Goal: Information Seeking & Learning: Check status

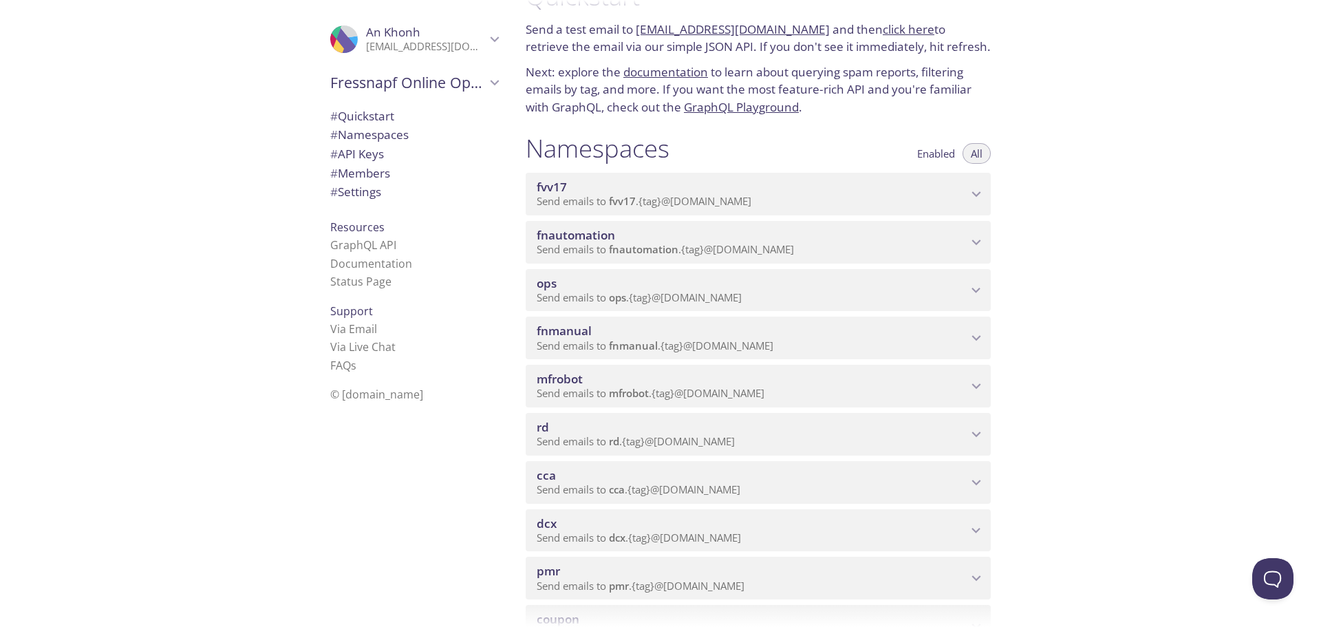
scroll to position [138, 0]
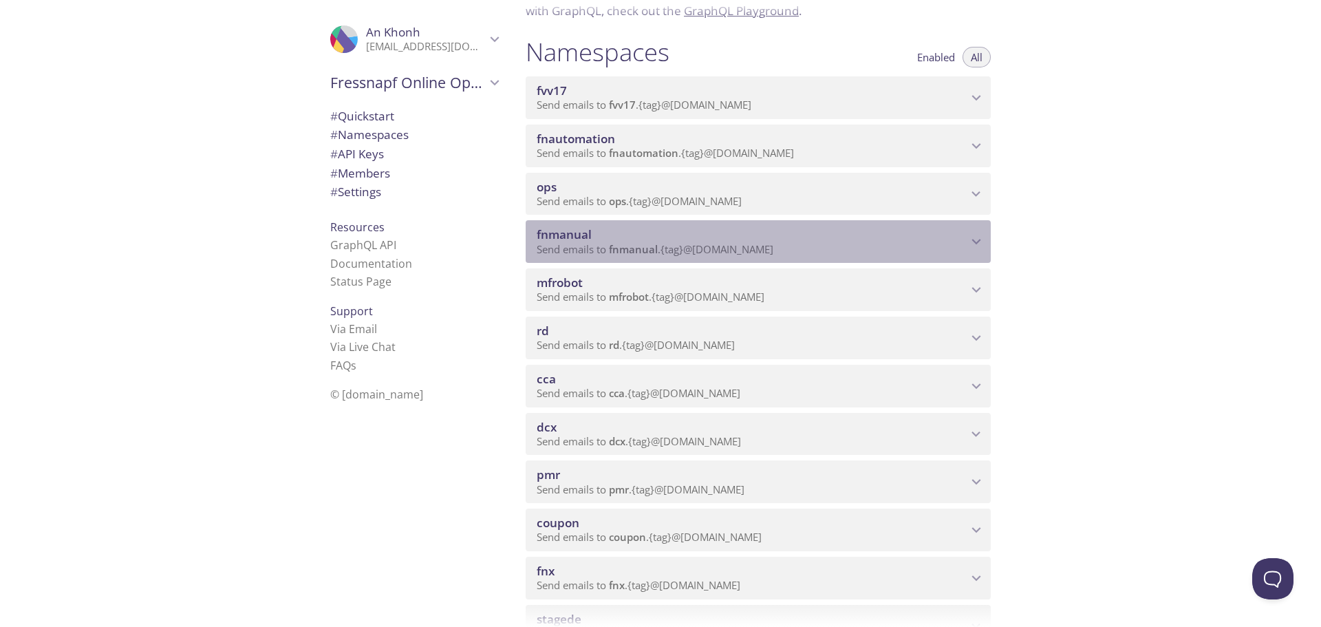
drag, startPoint x: 591, startPoint y: 231, endPoint x: 539, endPoint y: 233, distance: 51.6
click at [539, 233] on span "fnmanual" at bounding box center [752, 234] width 431 height 15
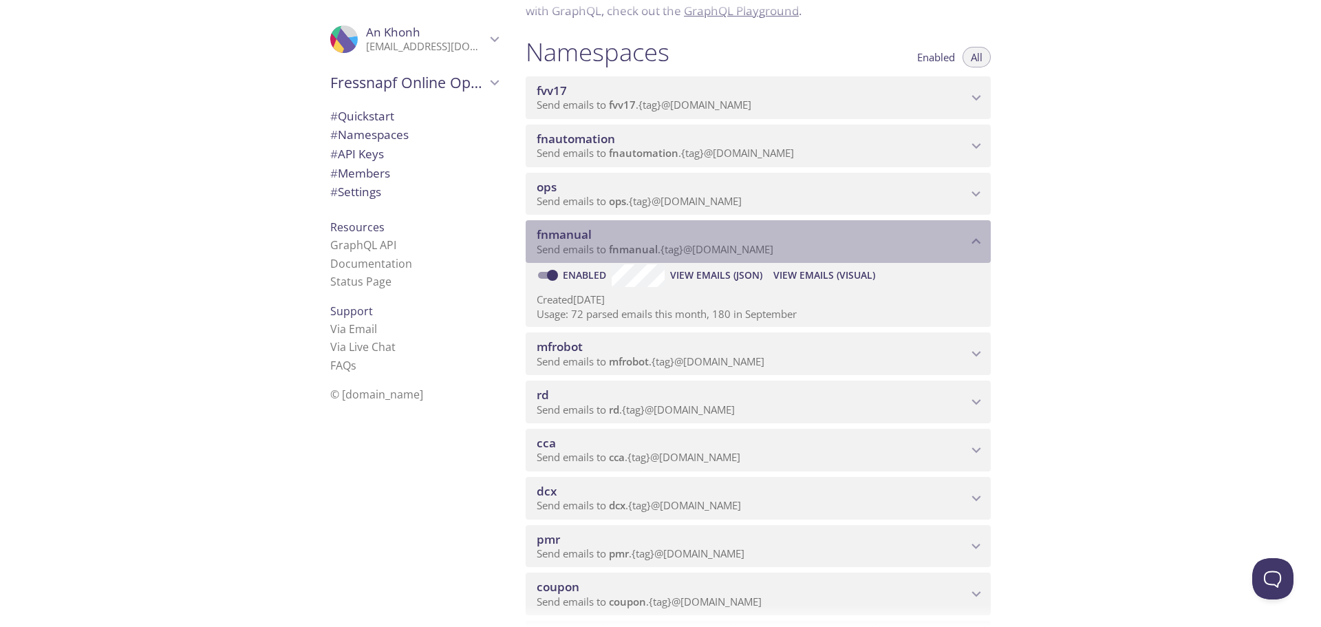
drag, startPoint x: 592, startPoint y: 237, endPoint x: 551, endPoint y: 235, distance: 41.3
click at [549, 235] on span "fnmanual" at bounding box center [752, 234] width 431 height 15
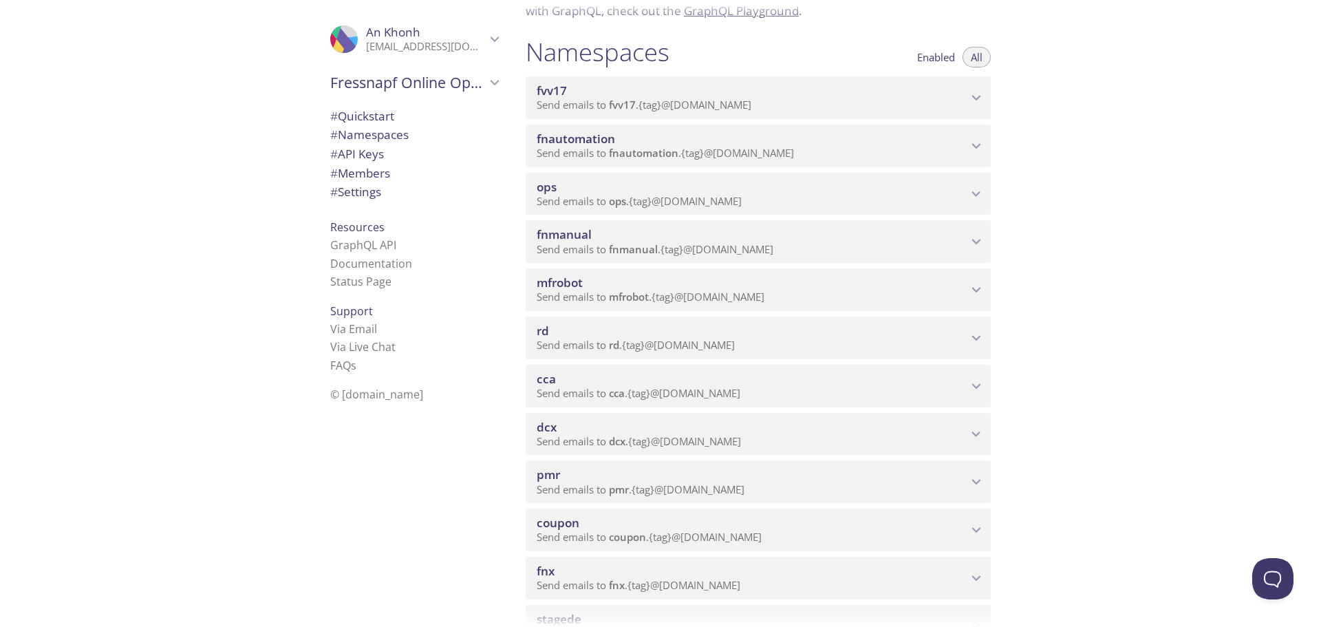
click at [766, 255] on span "Send emails to fnmanual . {tag} @[DOMAIN_NAME]" at bounding box center [655, 249] width 237 height 14
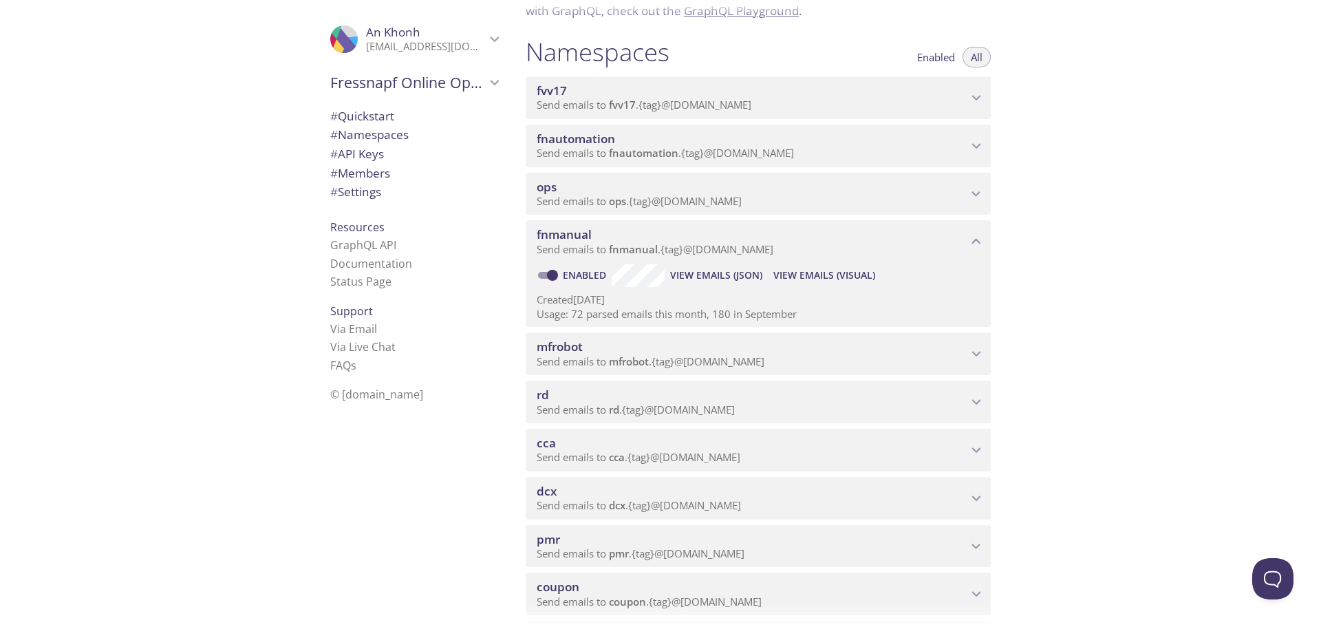
click at [820, 270] on span "View Emails (Visual)" at bounding box center [824, 275] width 102 height 17
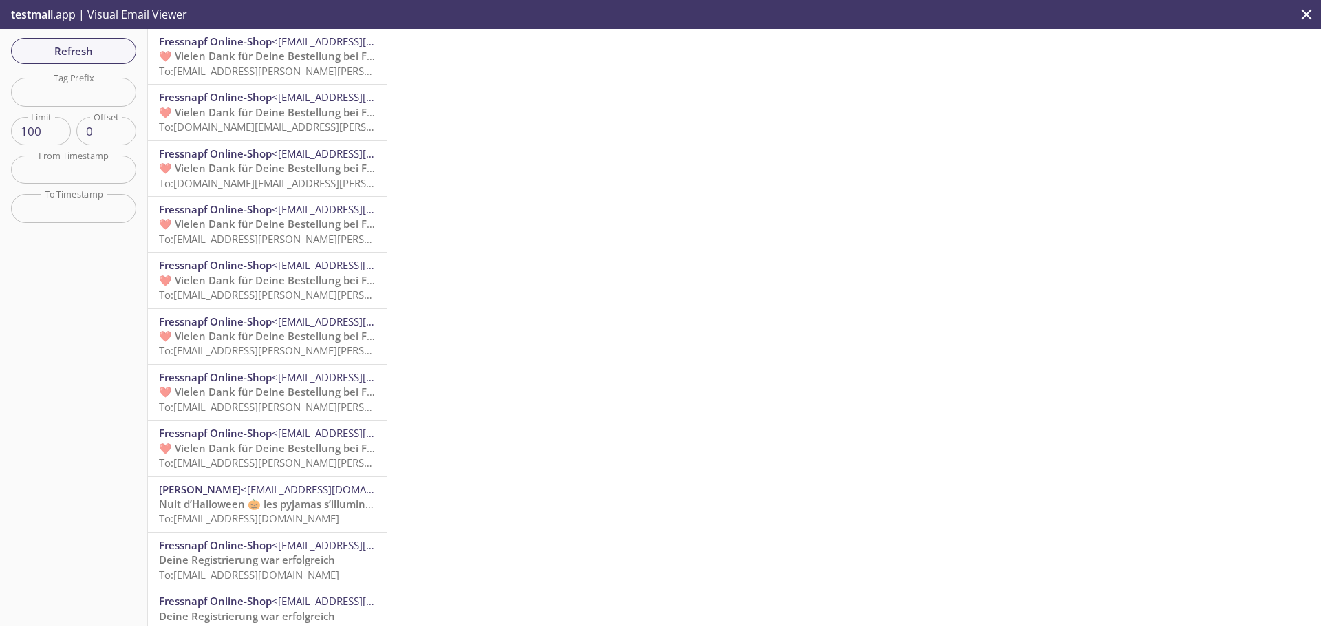
click at [185, 71] on span "To: [EMAIL_ADDRESS][PERSON_NAME][PERSON_NAME][DOMAIN_NAME]" at bounding box center [328, 71] width 338 height 14
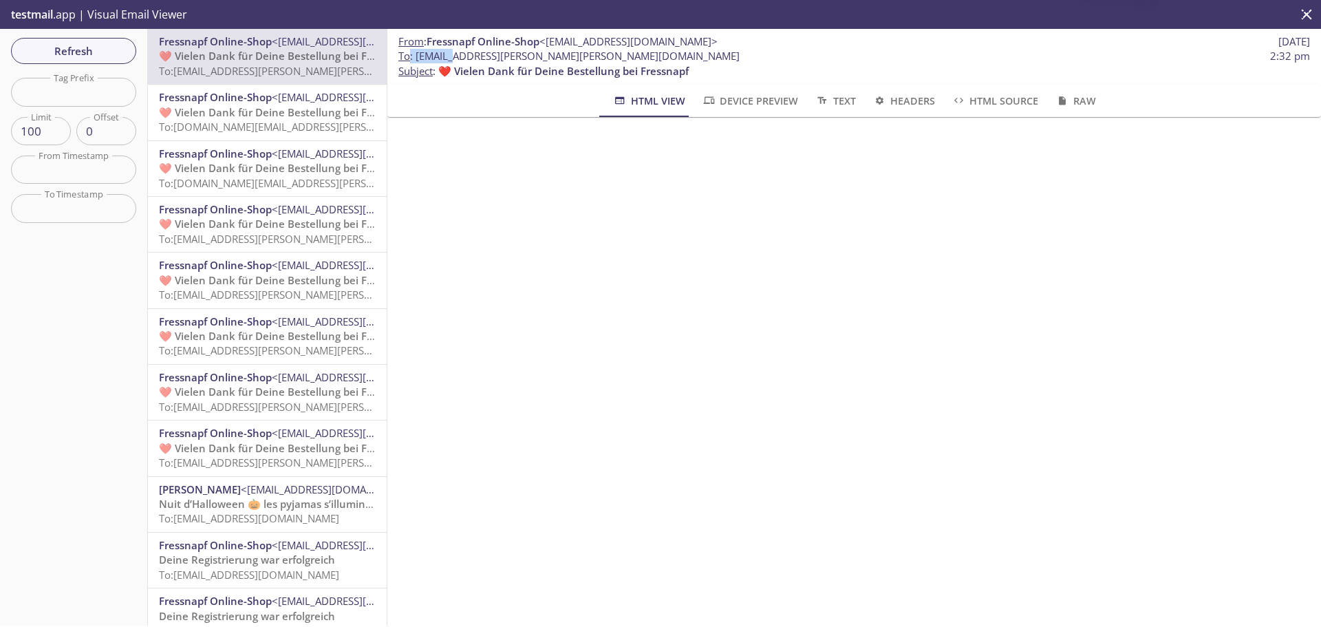
drag, startPoint x: 458, startPoint y: 57, endPoint x: 410, endPoint y: 57, distance: 48.2
click at [410, 57] on span "To : [EMAIL_ADDRESS][PERSON_NAME][PERSON_NAME][DOMAIN_NAME]" at bounding box center [568, 56] width 341 height 14
copy span ": fnmanua"
drag, startPoint x: 94, startPoint y: 41, endPoint x: 100, endPoint y: 59, distance: 19.2
click at [94, 42] on span "Refresh" at bounding box center [73, 51] width 103 height 18
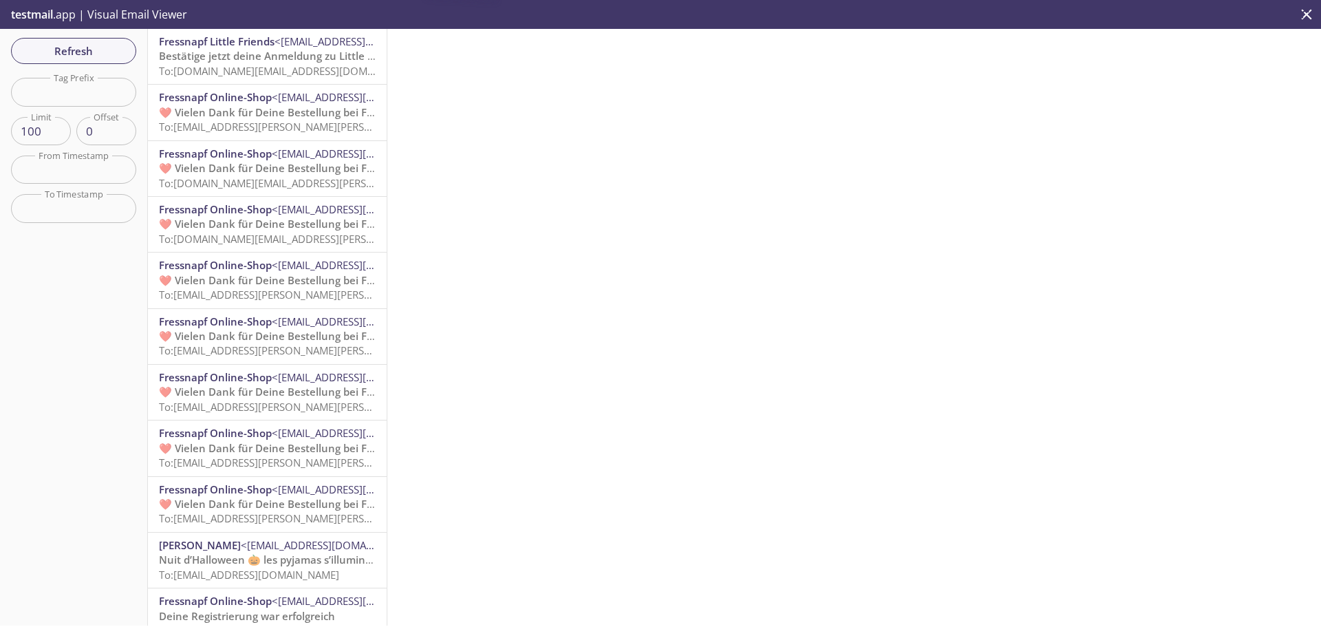
click at [250, 61] on span "Bestätige jetzt deine Anmeldung zu Little Friends" at bounding box center [281, 56] width 245 height 14
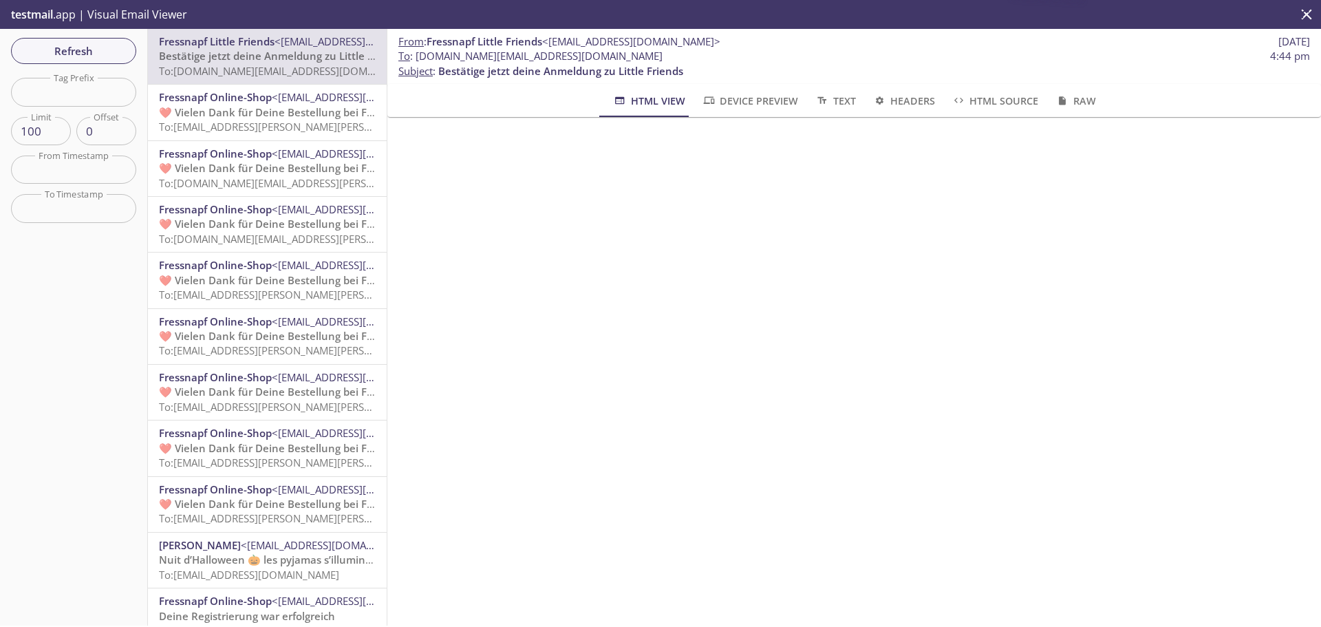
scroll to position [275, 0]
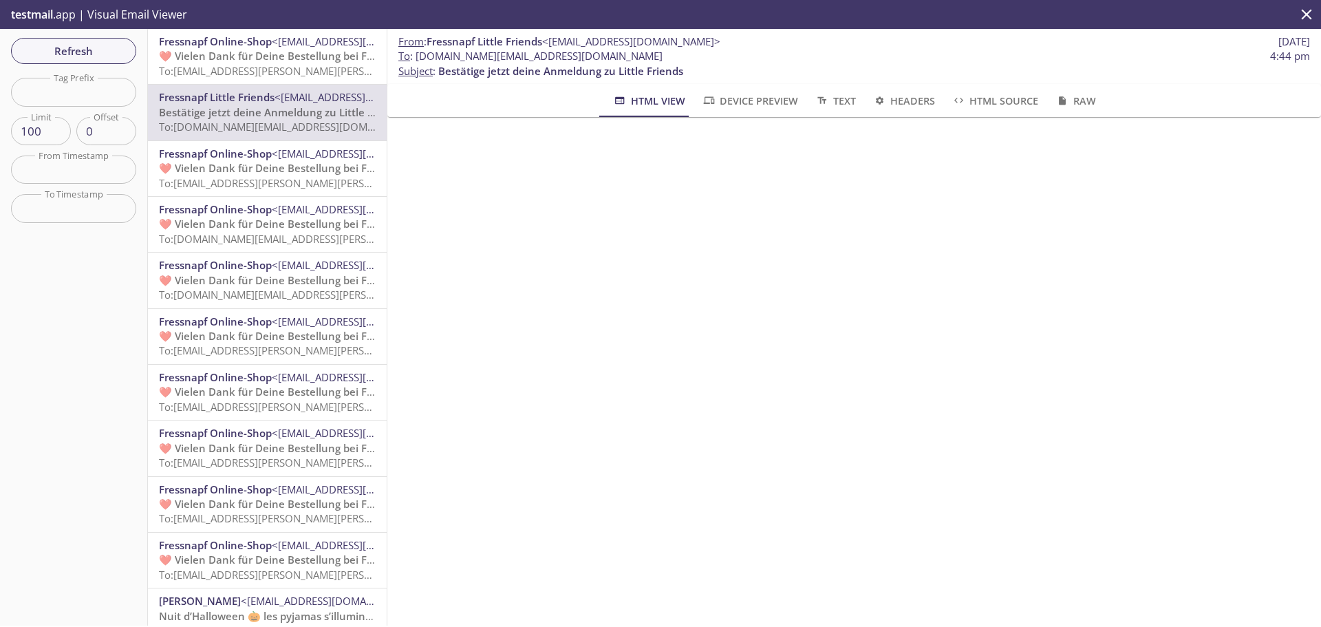
drag, startPoint x: 416, startPoint y: 53, endPoint x: 636, endPoint y: 59, distance: 219.6
click at [636, 59] on span "To : [DOMAIN_NAME][EMAIL_ADDRESS][DOMAIN_NAME] 4:44 pm" at bounding box center [854, 56] width 912 height 14
